Goal: Task Accomplishment & Management: Use online tool/utility

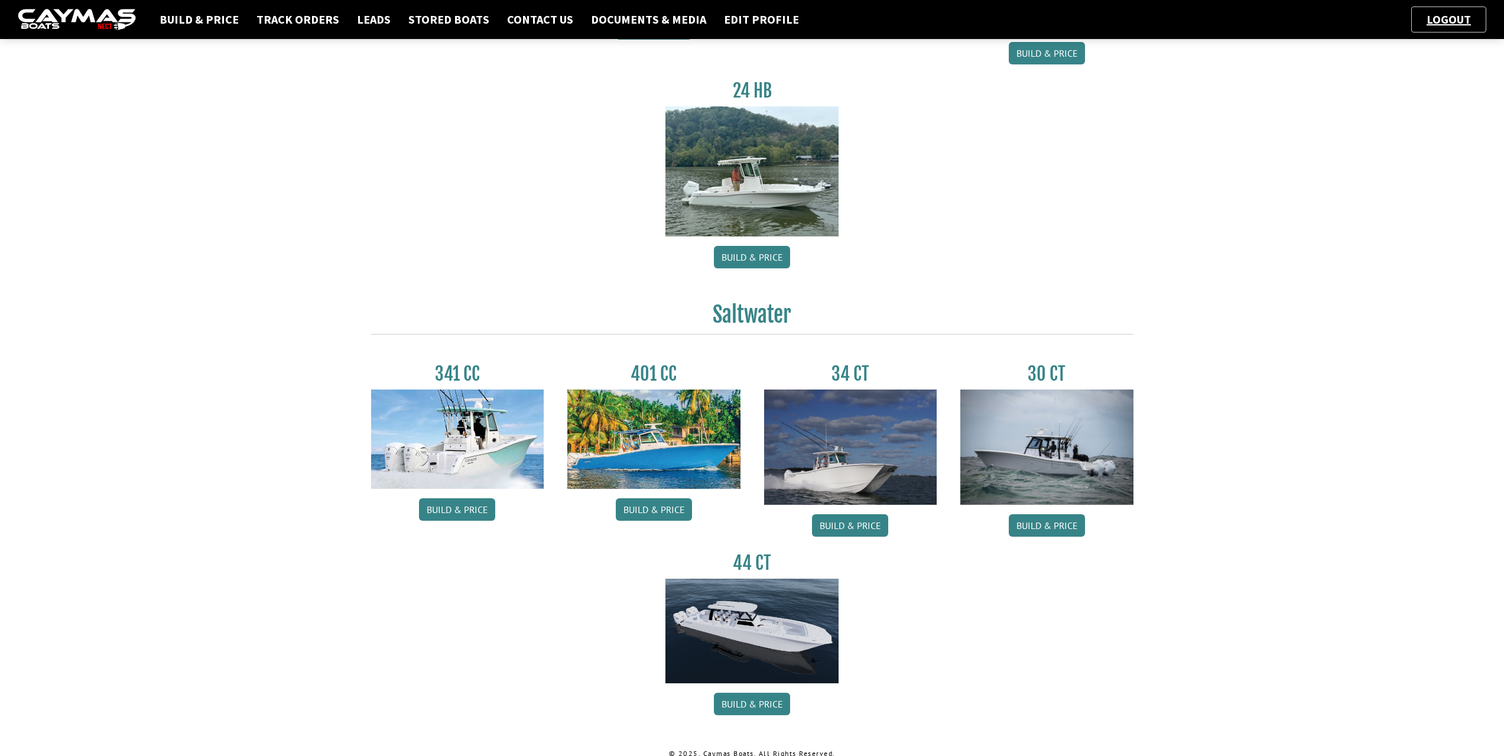
scroll to position [278, 0]
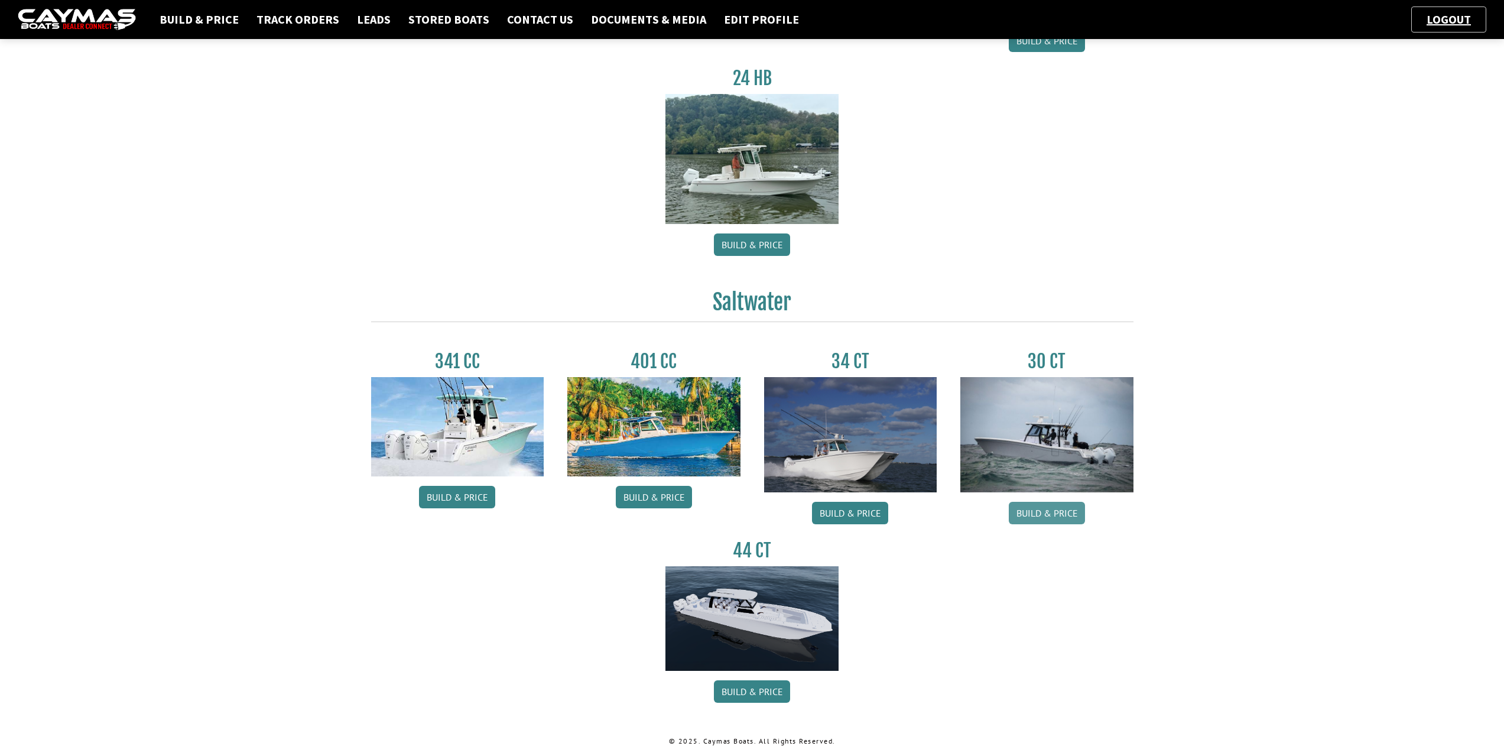
click at [1047, 508] on link "Build & Price" at bounding box center [1047, 513] width 76 height 22
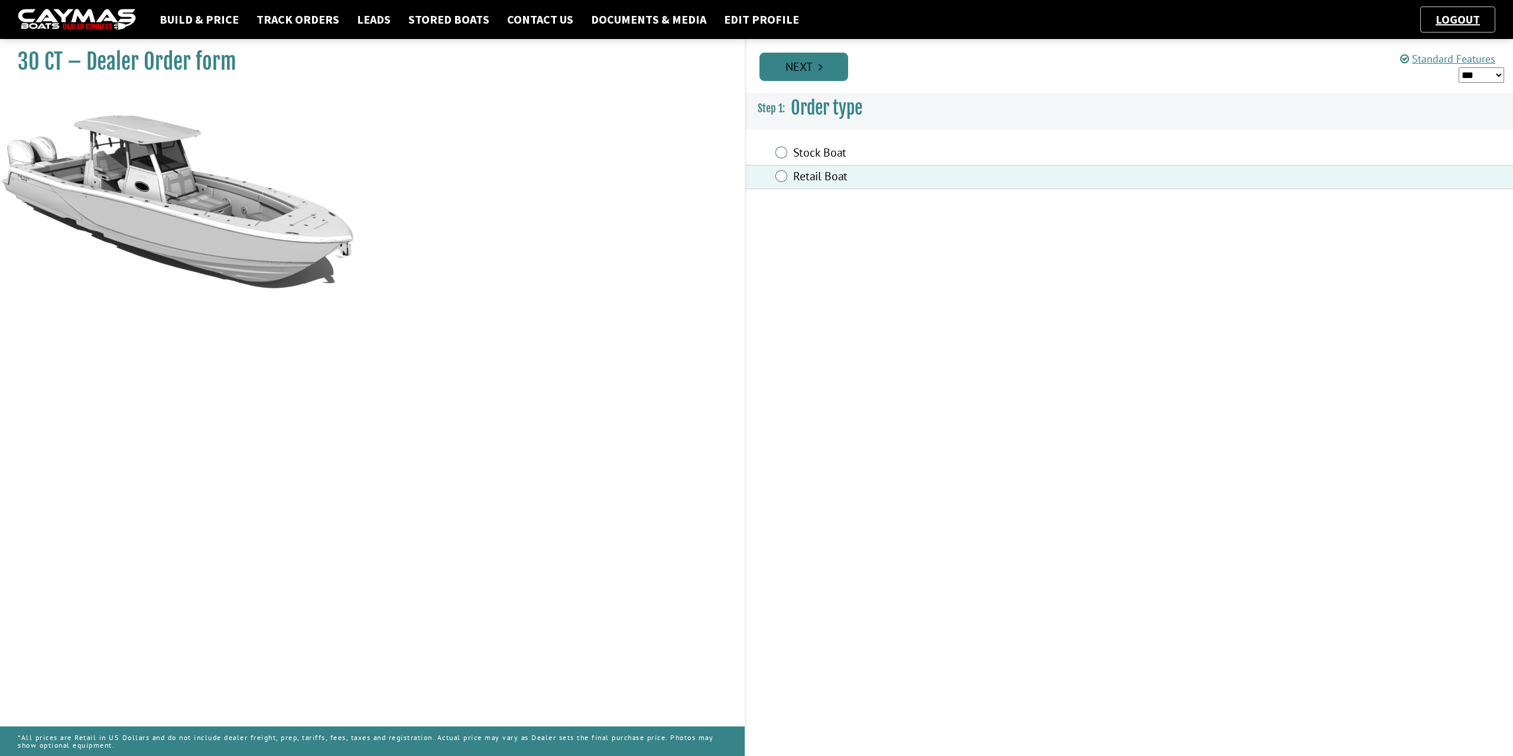
click at [821, 68] on icon "Pagination" at bounding box center [821, 67] width 4 height 12
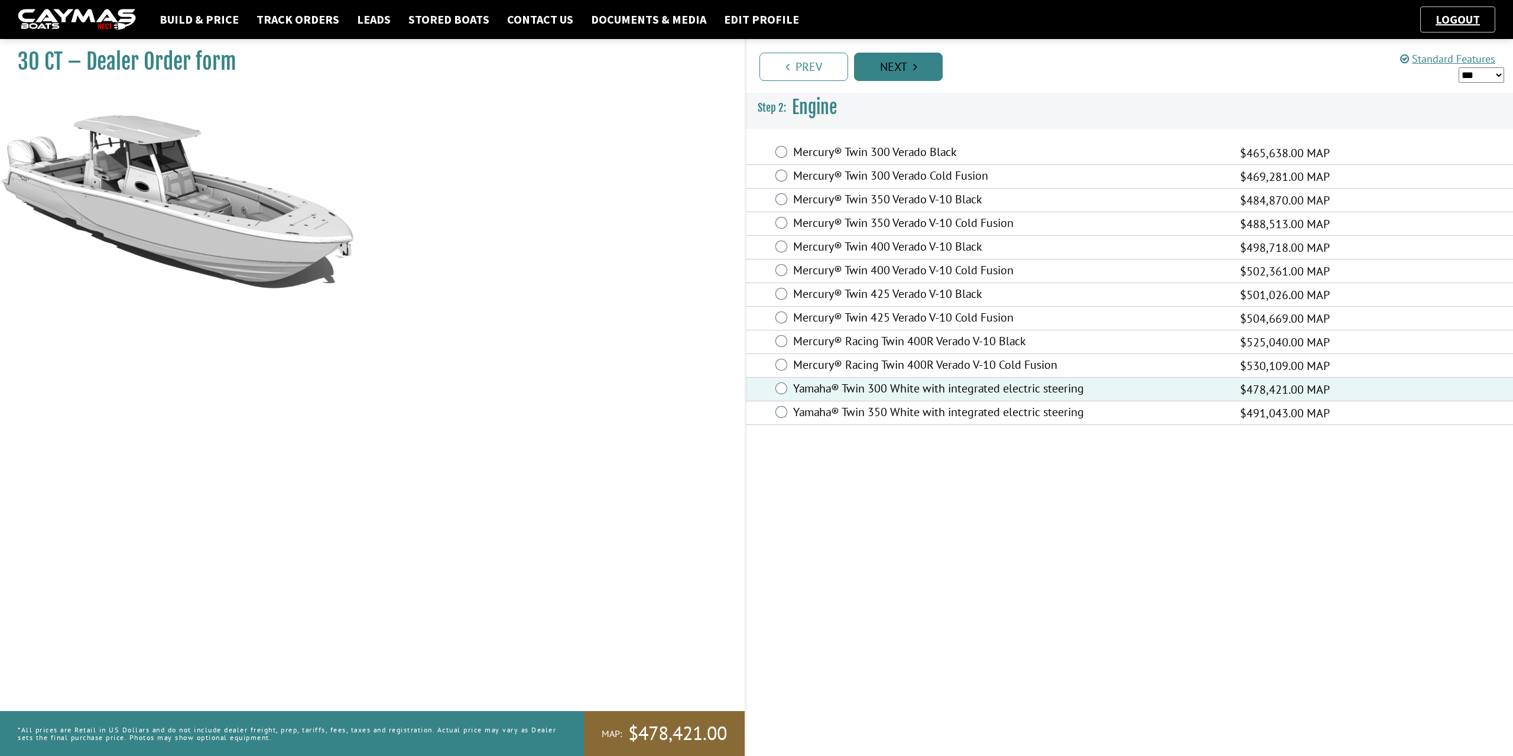
click at [903, 59] on link "Next" at bounding box center [898, 67] width 89 height 28
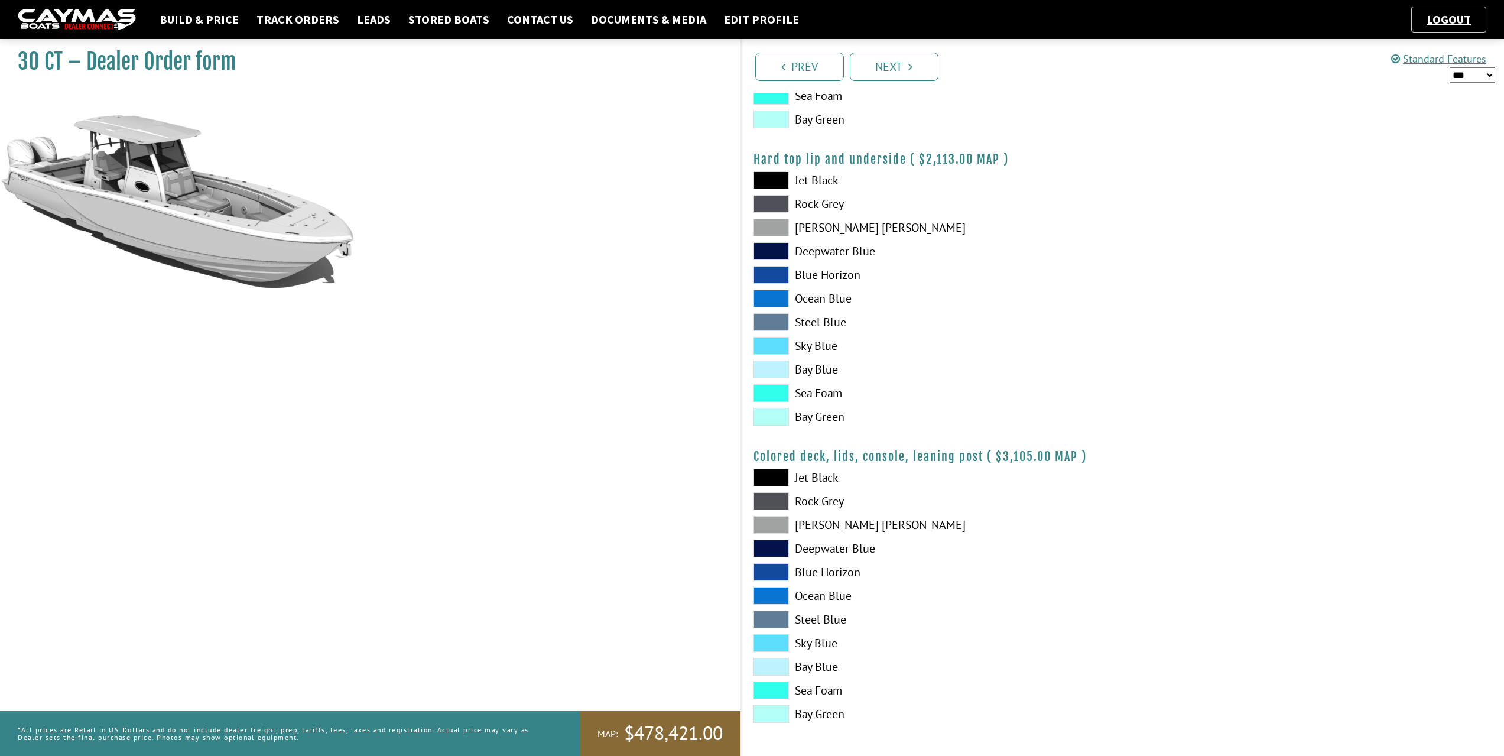
scroll to position [1098, 0]
click at [906, 78] on link "Next" at bounding box center [894, 67] width 89 height 28
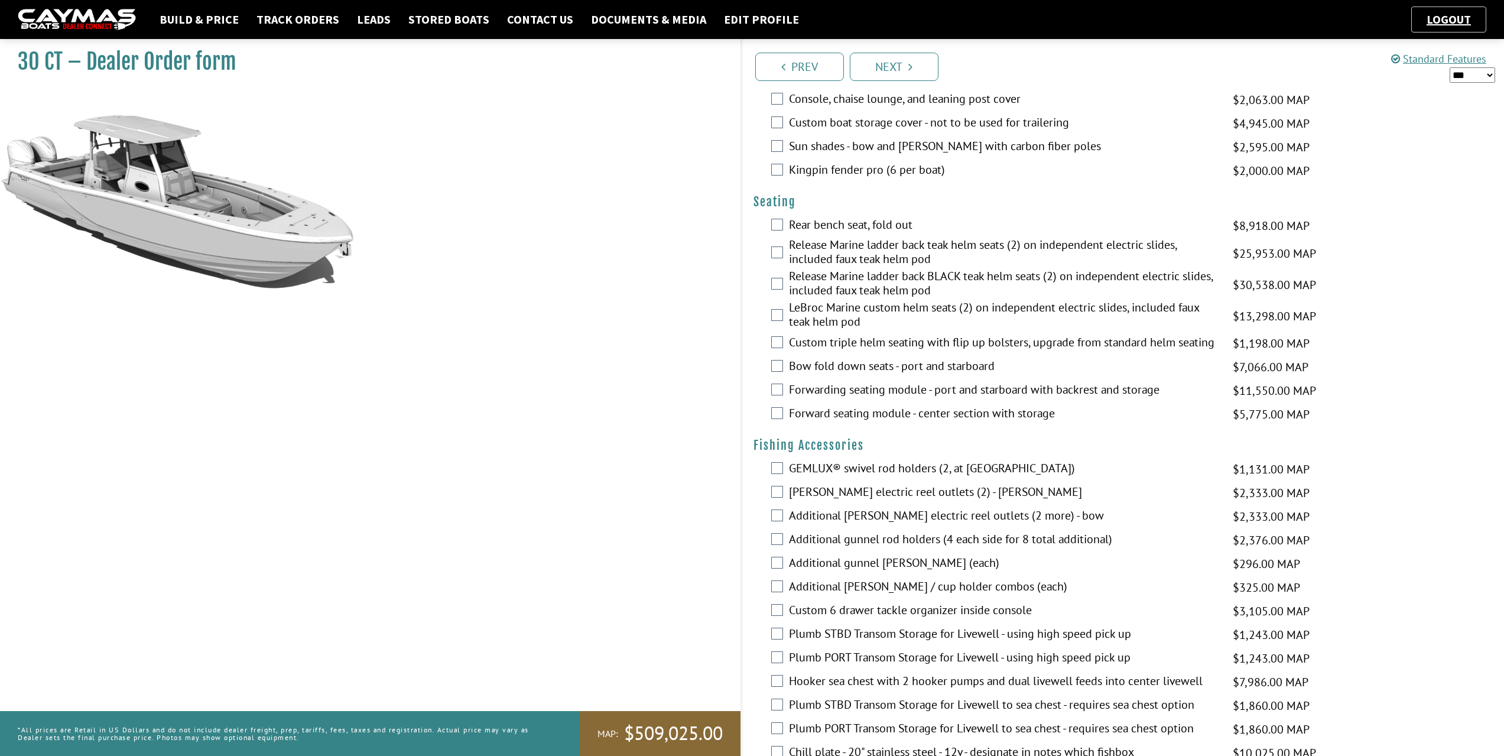
scroll to position [1005, 0]
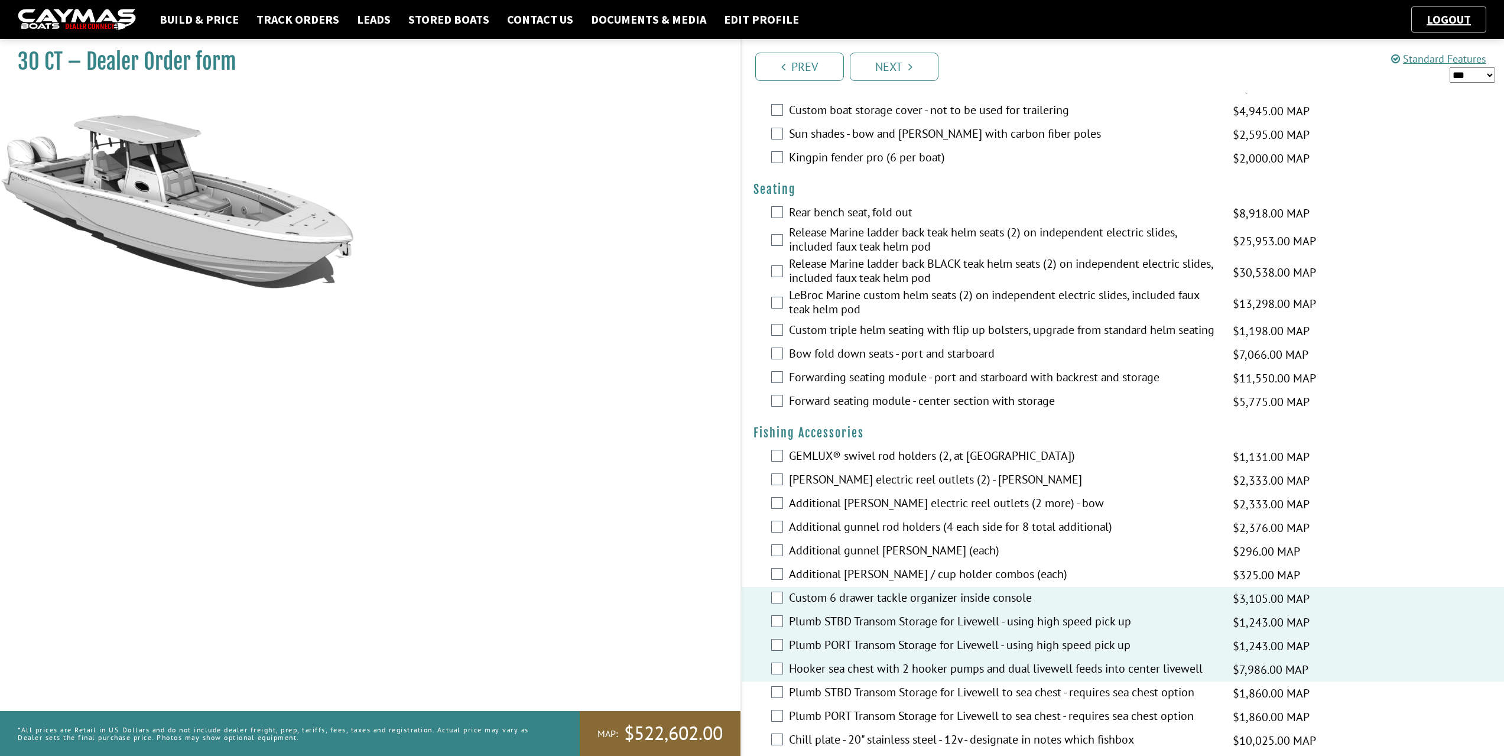
click at [778, 701] on div "Plumb STBD Transom Storage for Livewell to sea chest - requires sea chest optio…" at bounding box center [1123, 693] width 763 height 24
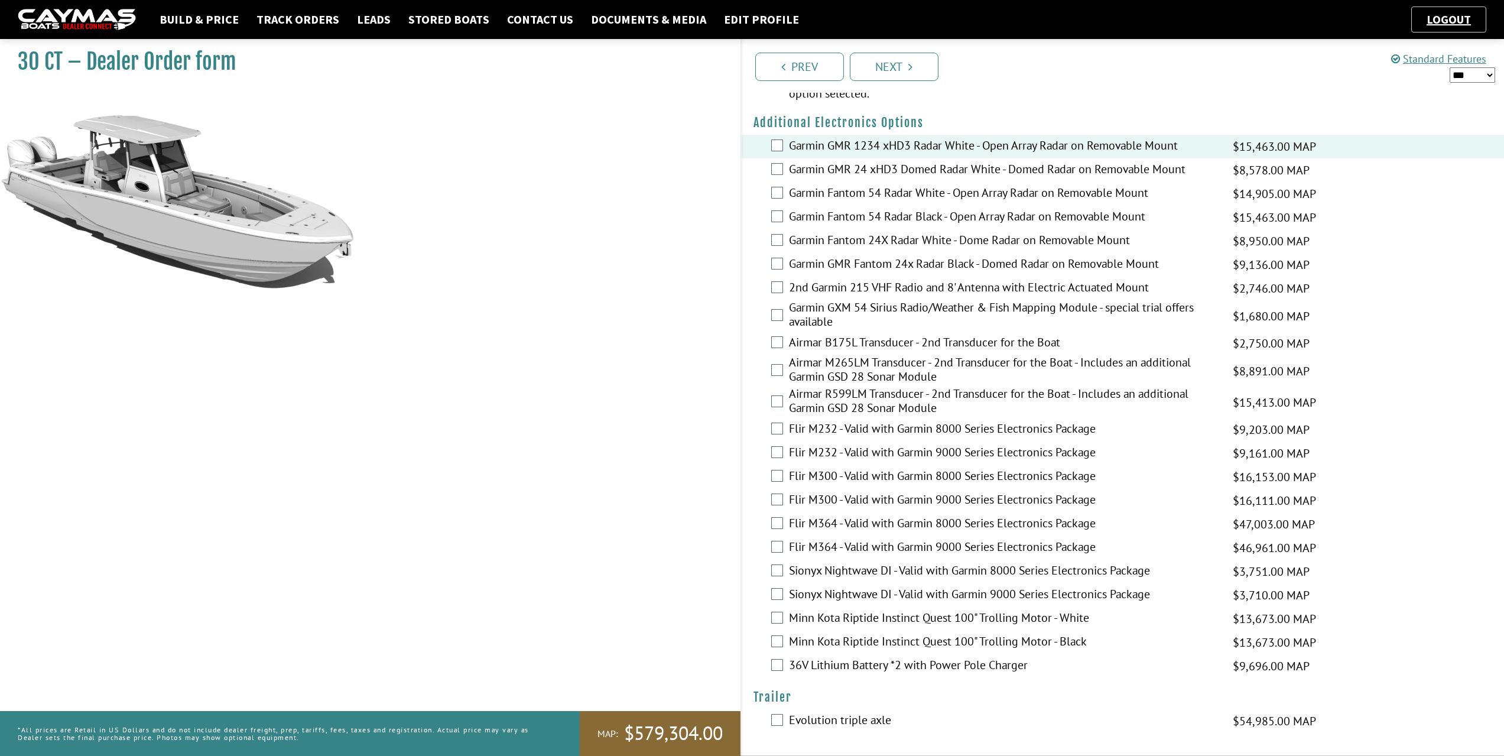
scroll to position [1963, 0]
click at [1486, 77] on select "*** ****** ******" at bounding box center [1473, 74] width 46 height 15
select select "*"
click at [1450, 67] on select "*** ****** ******" at bounding box center [1473, 74] width 46 height 15
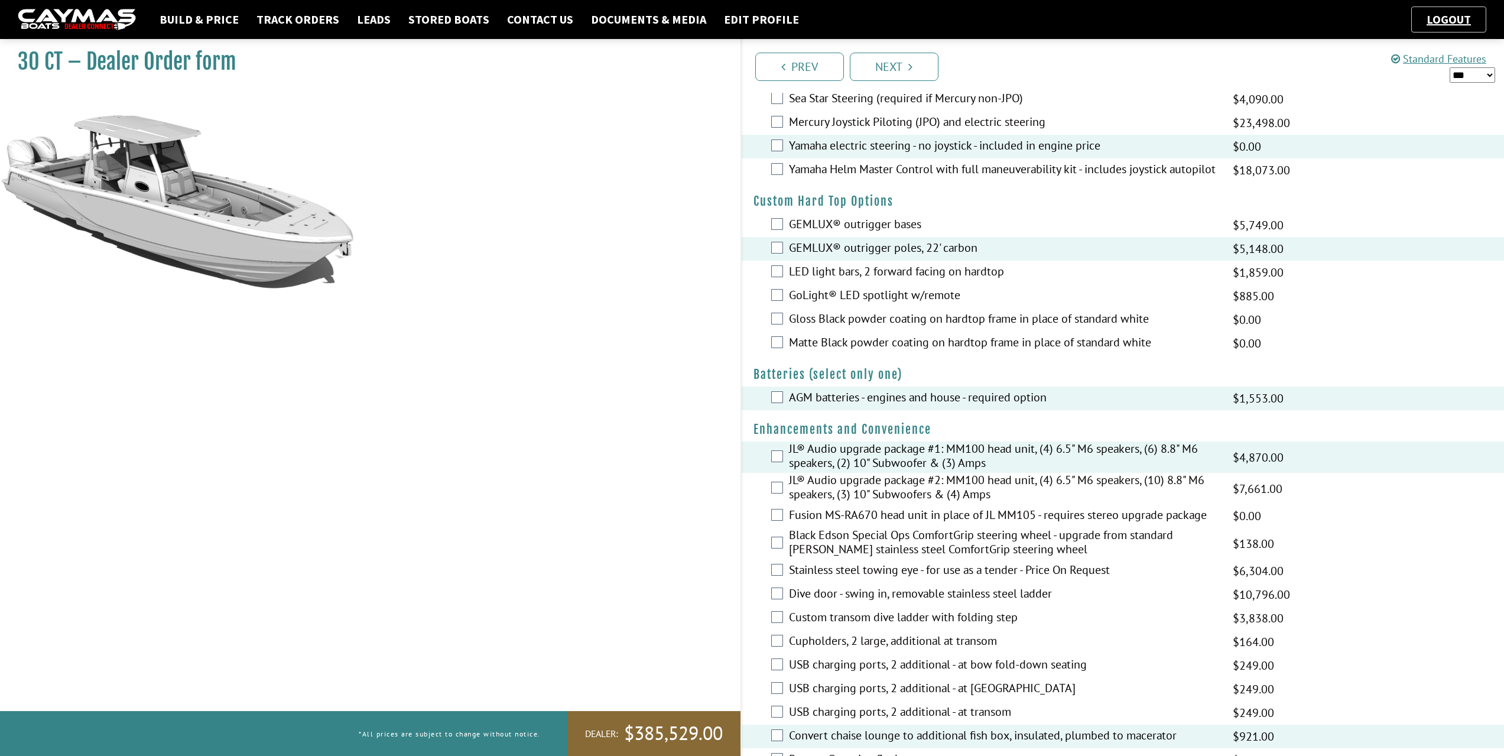
scroll to position [0, 0]
